Goal: Navigation & Orientation: Go to known website

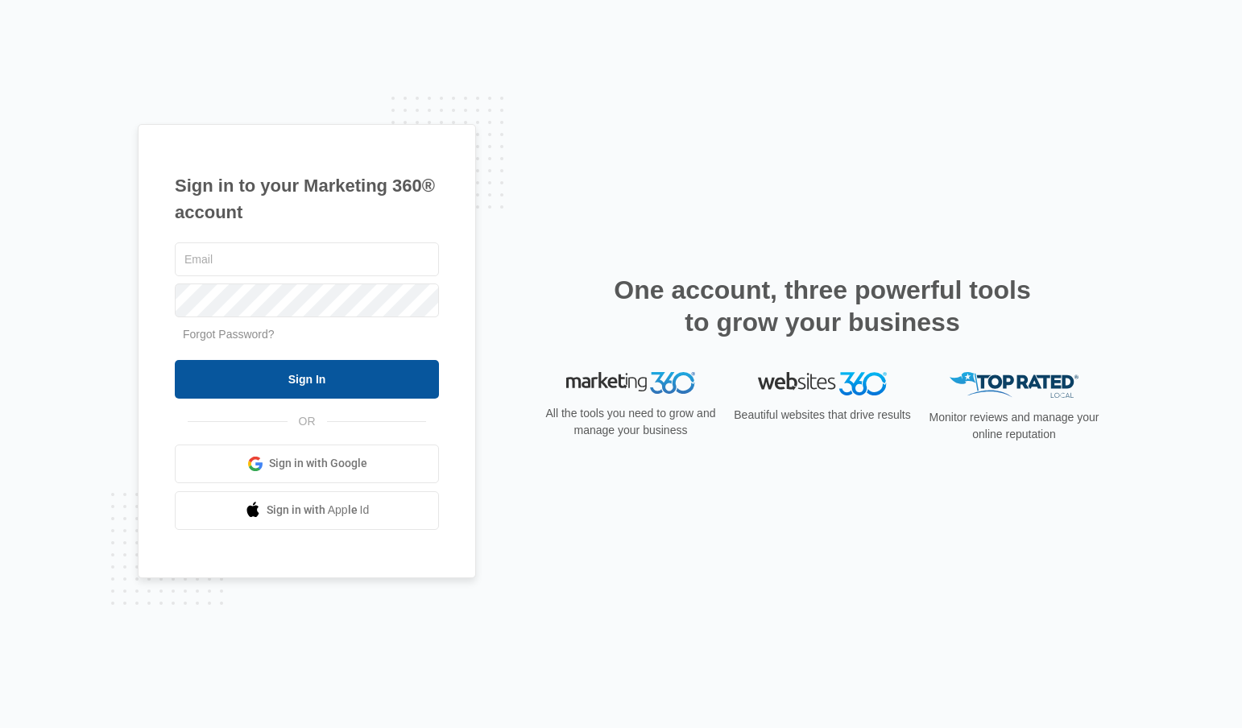
type input "[EMAIL_ADDRESS][DOMAIN_NAME]"
click at [291, 370] on input "Sign In" at bounding box center [307, 379] width 264 height 39
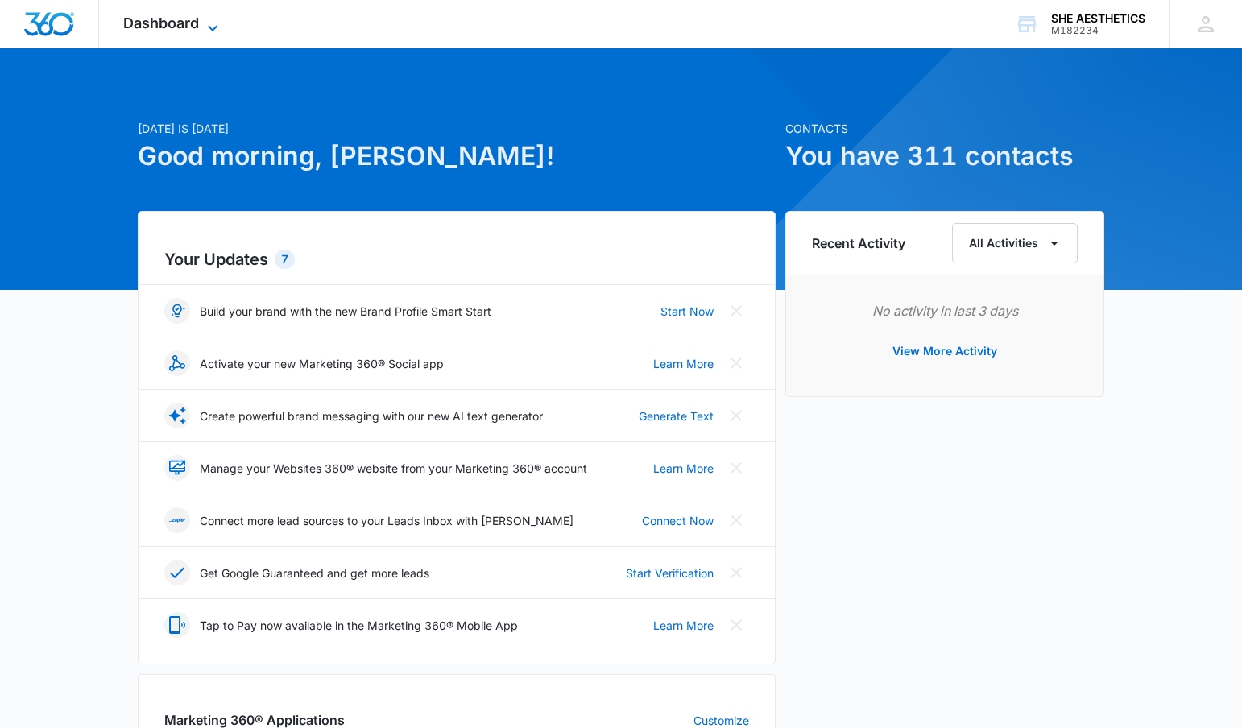
click at [196, 25] on span "Dashboard" at bounding box center [161, 22] width 76 height 17
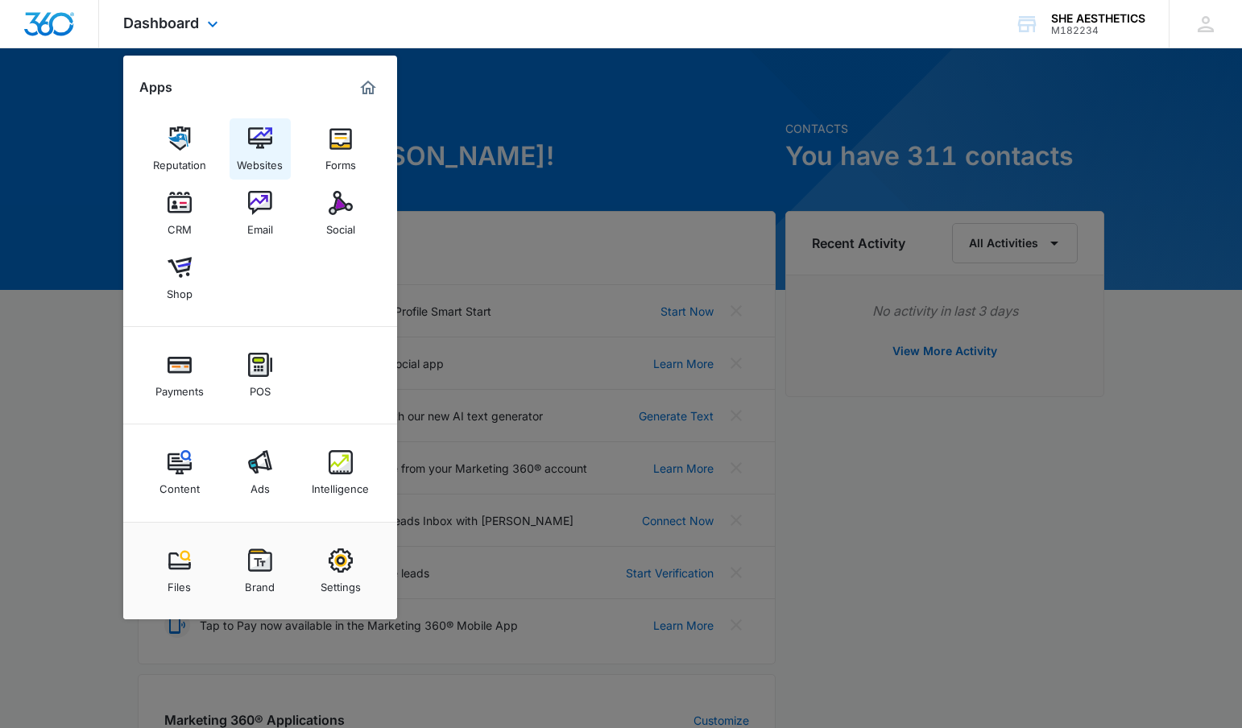
click at [259, 143] on img at bounding box center [260, 138] width 24 height 24
